Goal: Information Seeking & Learning: Learn about a topic

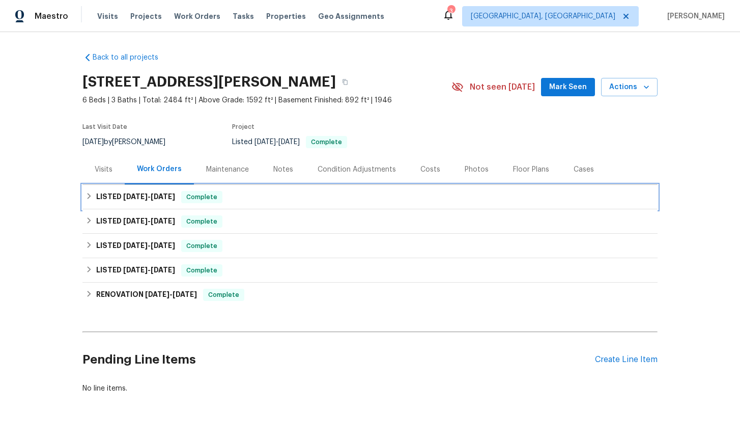
click at [88, 197] on icon at bounding box center [88, 195] width 7 height 7
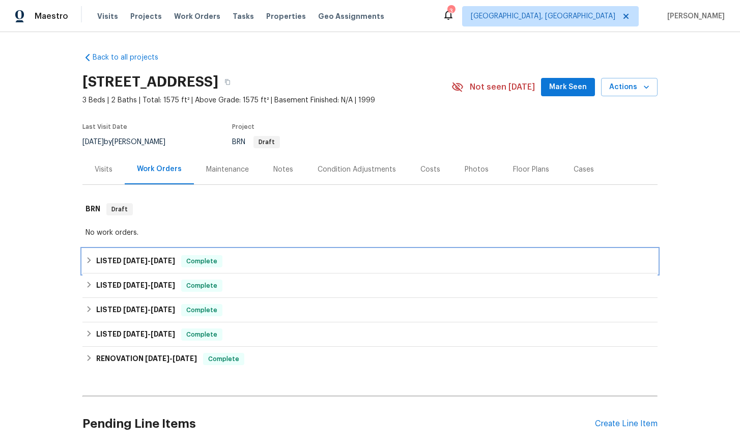
click at [93, 261] on div "LISTED [DATE] - [DATE] Complete" at bounding box center [369, 261] width 569 height 12
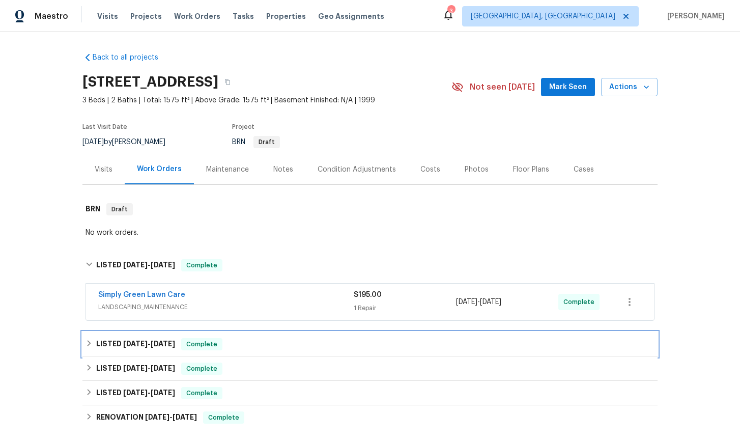
click at [86, 340] on icon at bounding box center [88, 342] width 7 height 7
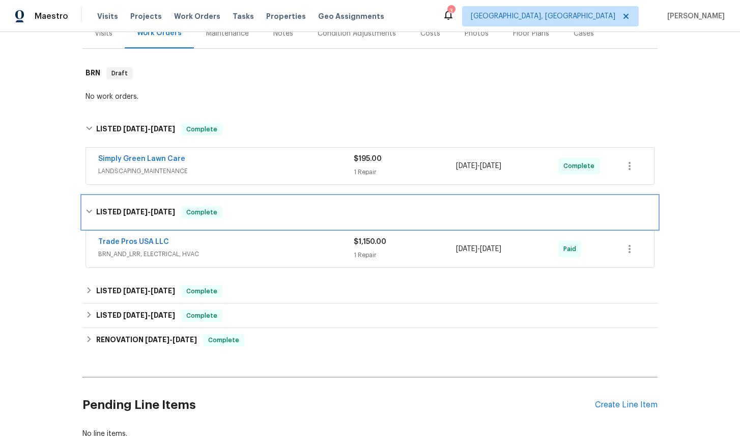
scroll to position [203, 0]
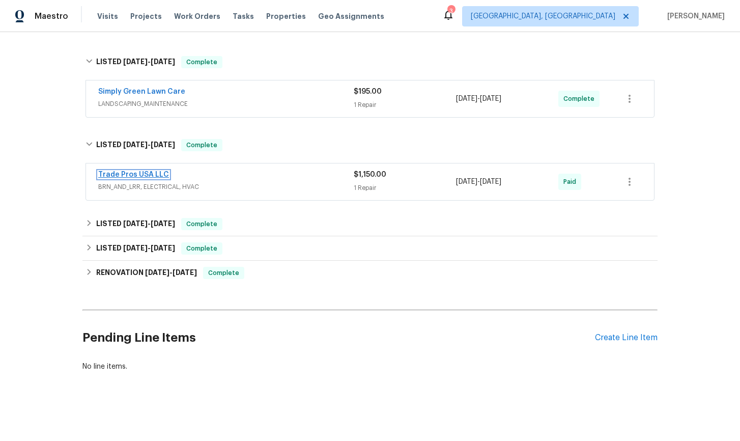
click at [146, 175] on link "Trade Pros USA LLC" at bounding box center [133, 174] width 71 height 7
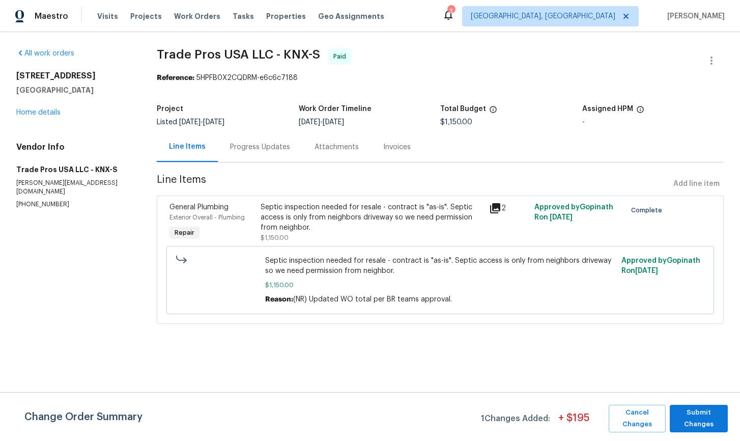
click at [496, 211] on icon at bounding box center [495, 208] width 10 height 10
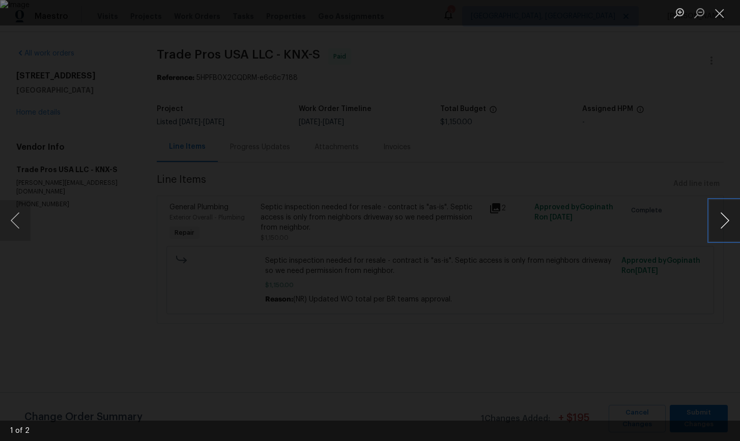
click at [724, 225] on button "Next image" at bounding box center [724, 220] width 31 height 41
click at [720, 13] on button "Close lightbox" at bounding box center [719, 13] width 20 height 18
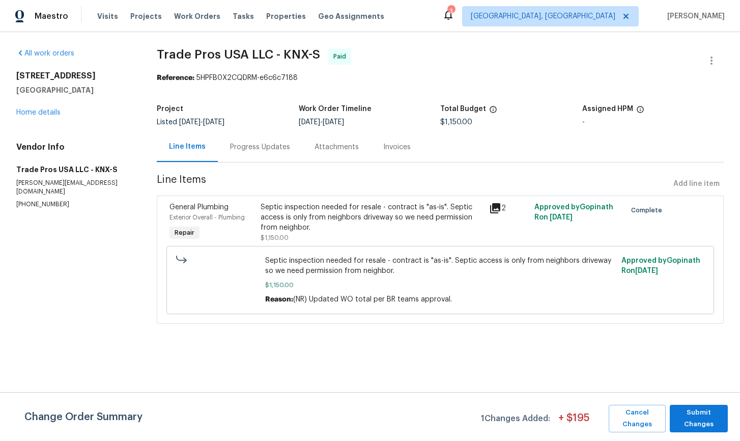
click at [387, 149] on div "Invoices" at bounding box center [396, 147] width 27 height 10
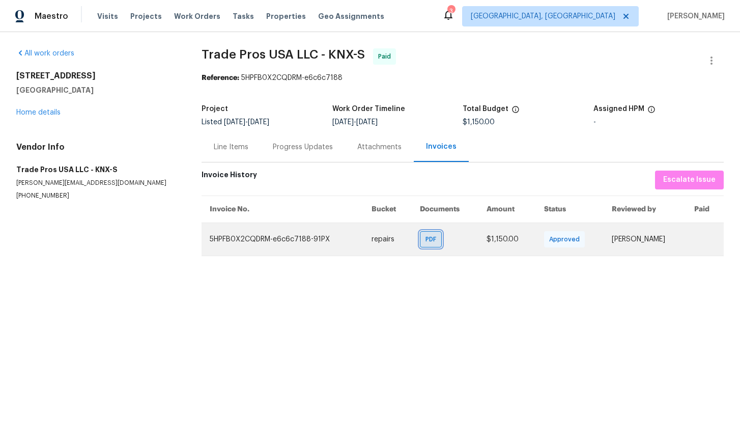
click at [426, 240] on span "PDF" at bounding box center [432, 239] width 15 height 10
click at [425, 240] on span "PDF" at bounding box center [432, 239] width 15 height 10
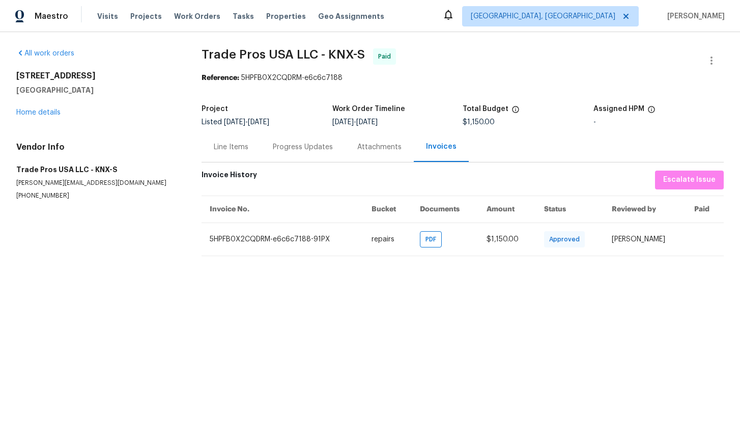
click at [240, 146] on div "Line Items" at bounding box center [231, 147] width 35 height 10
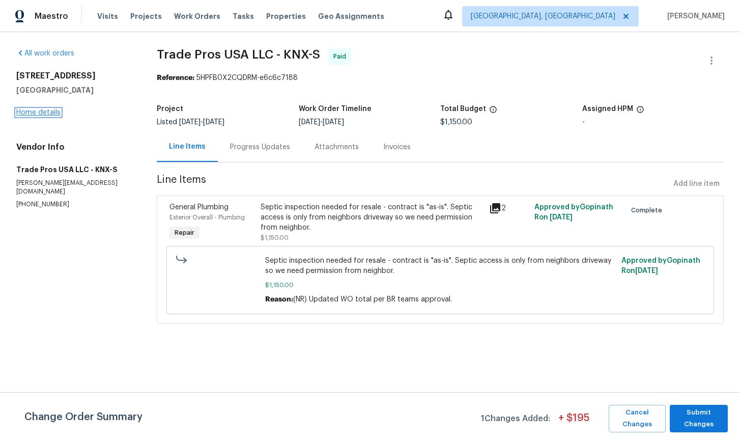
click at [51, 110] on link "Home details" at bounding box center [38, 112] width 44 height 7
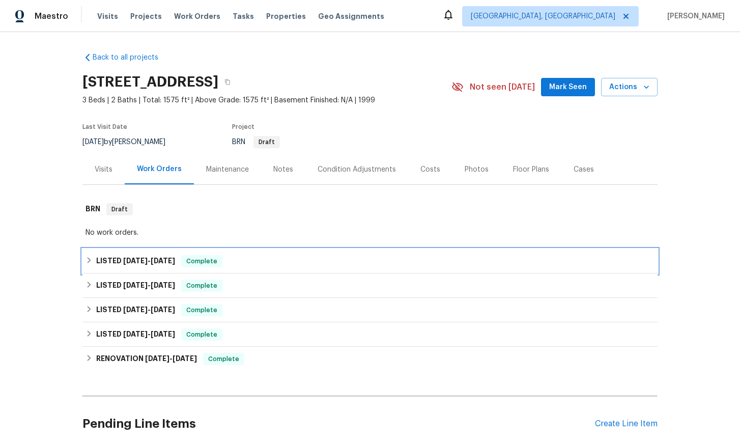
click at [88, 260] on icon at bounding box center [88, 259] width 7 height 7
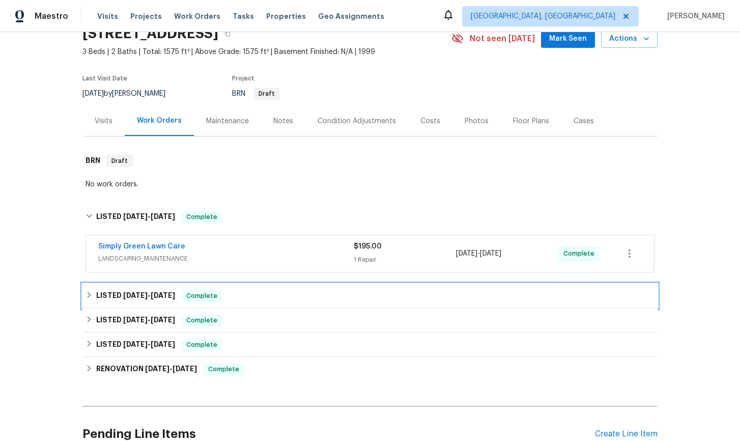
click at [89, 290] on div "LISTED [DATE] - [DATE] Complete" at bounding box center [369, 296] width 569 height 12
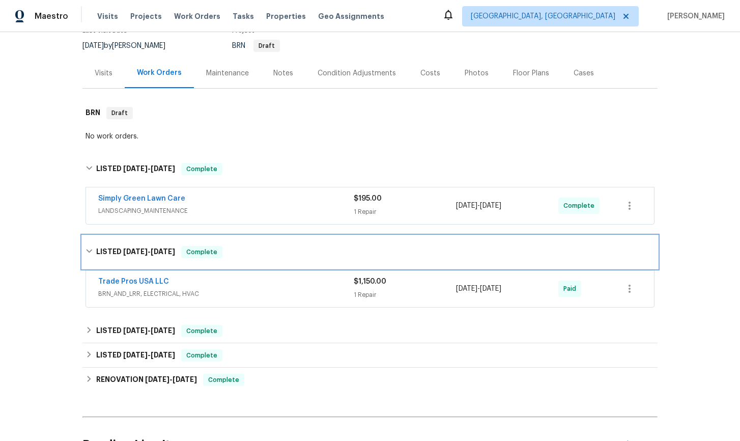
scroll to position [98, 0]
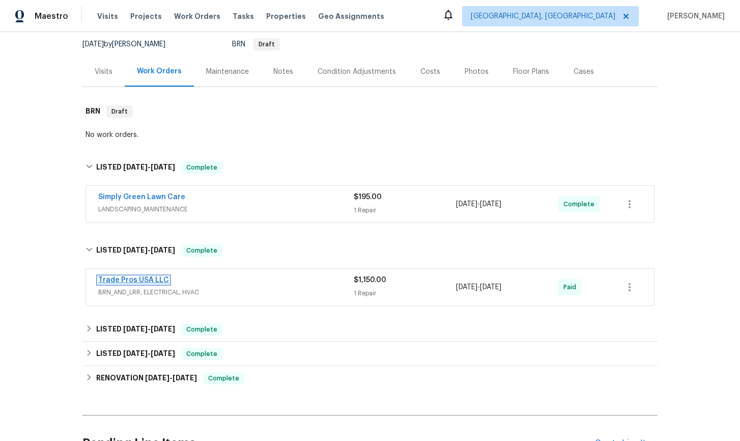
click at [121, 279] on link "Trade Pros USA LLC" at bounding box center [133, 279] width 71 height 7
